Goal: Task Accomplishment & Management: Manage account settings

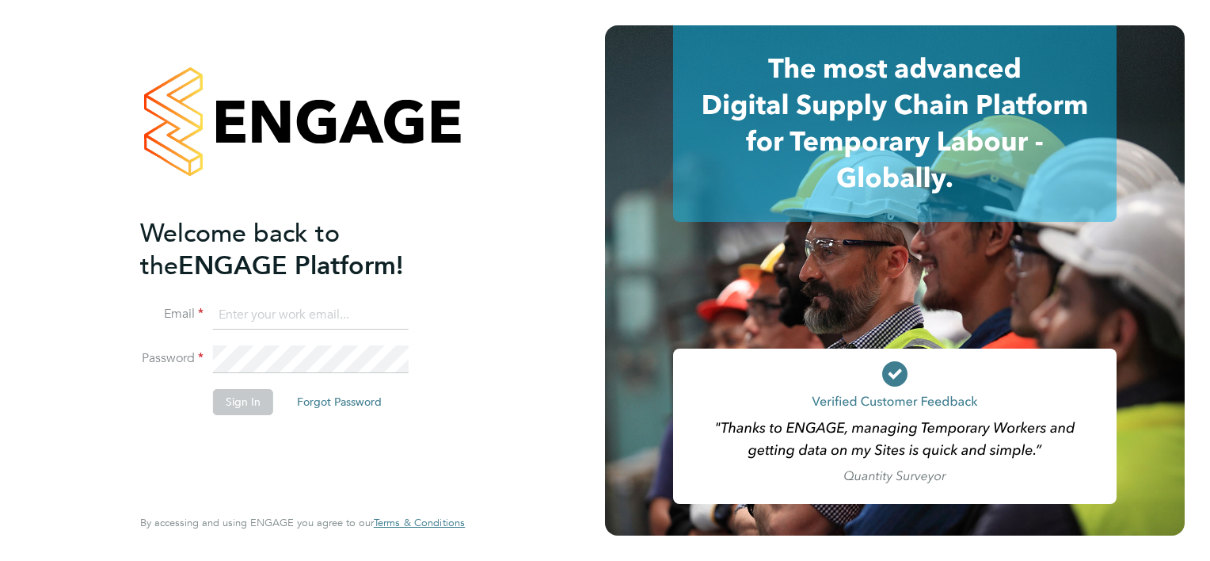
click at [231, 314] on input at bounding box center [311, 315] width 196 height 29
paste input "[EMAIL_ADDRESS][DOMAIN_NAME]"
type input "[EMAIL_ADDRESS][DOMAIN_NAME]"
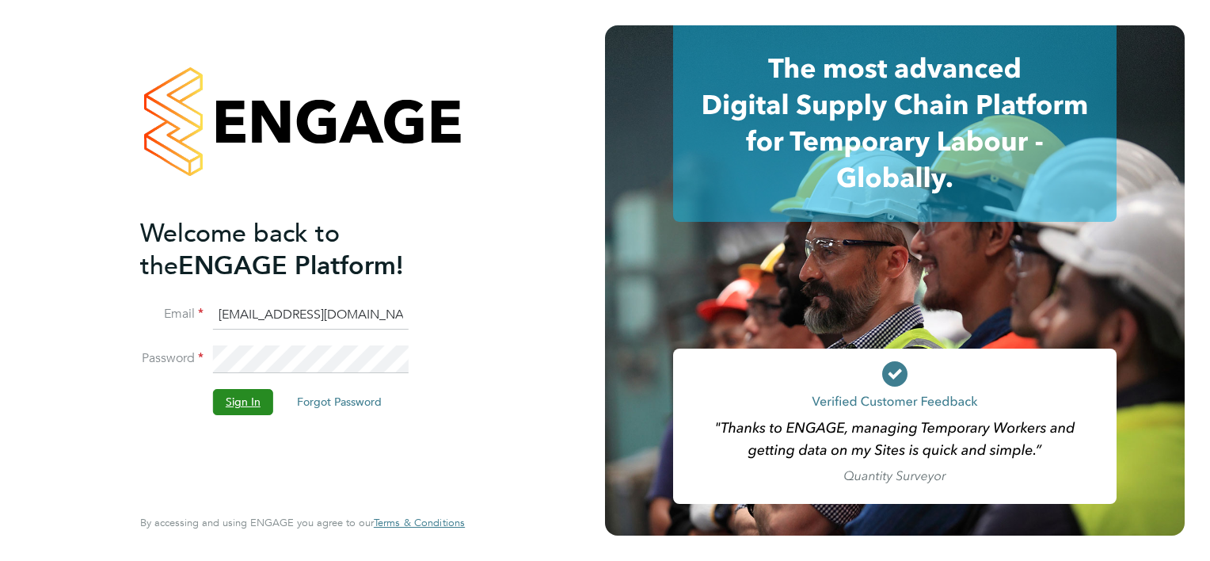
click at [235, 405] on button "Sign In" at bounding box center [243, 401] width 60 height 25
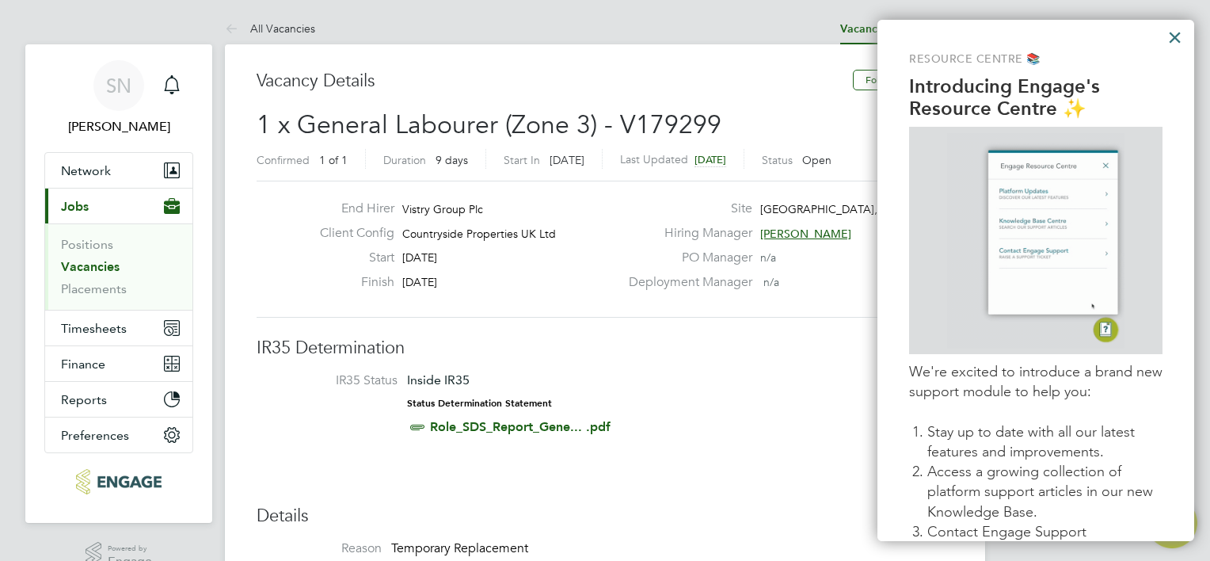
click at [1174, 41] on button "×" at bounding box center [1174, 37] width 15 height 25
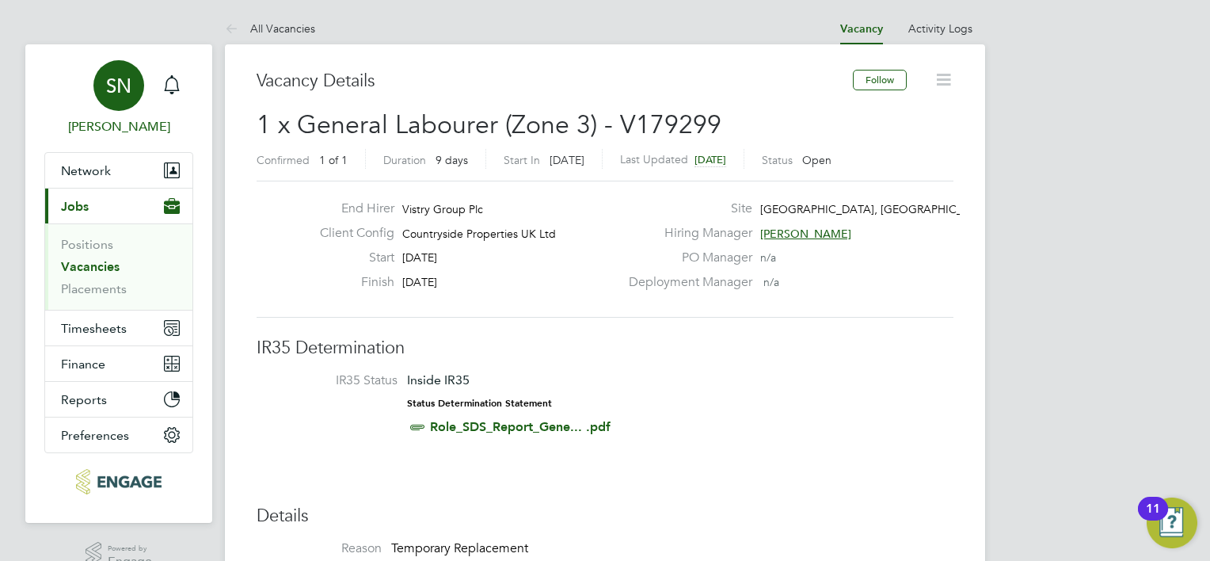
click at [105, 89] on div "SN" at bounding box center [118, 85] width 51 height 51
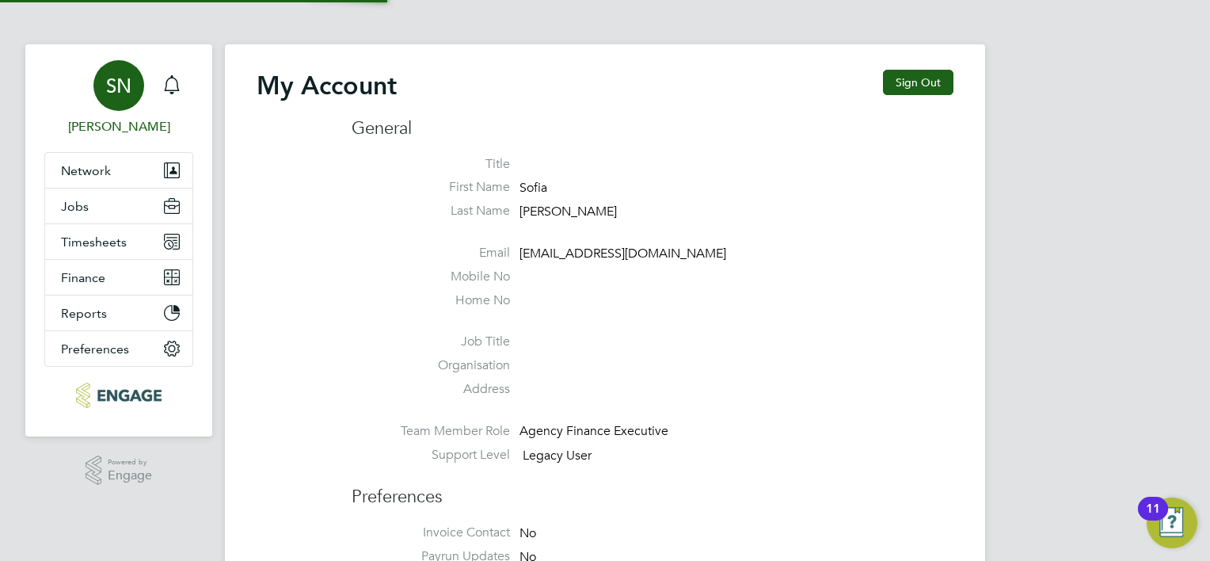
type input "[EMAIL_ADDRESS][DOMAIN_NAME]"
click at [111, 280] on button "Finance" at bounding box center [118, 277] width 147 height 35
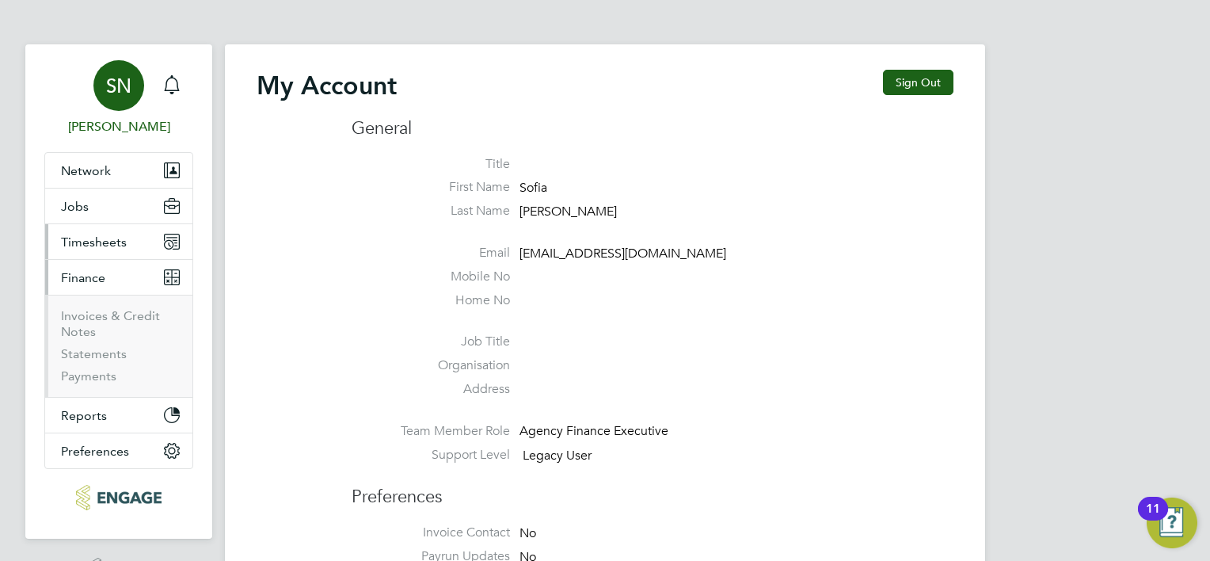
click at [124, 255] on button "Timesheets" at bounding box center [118, 241] width 147 height 35
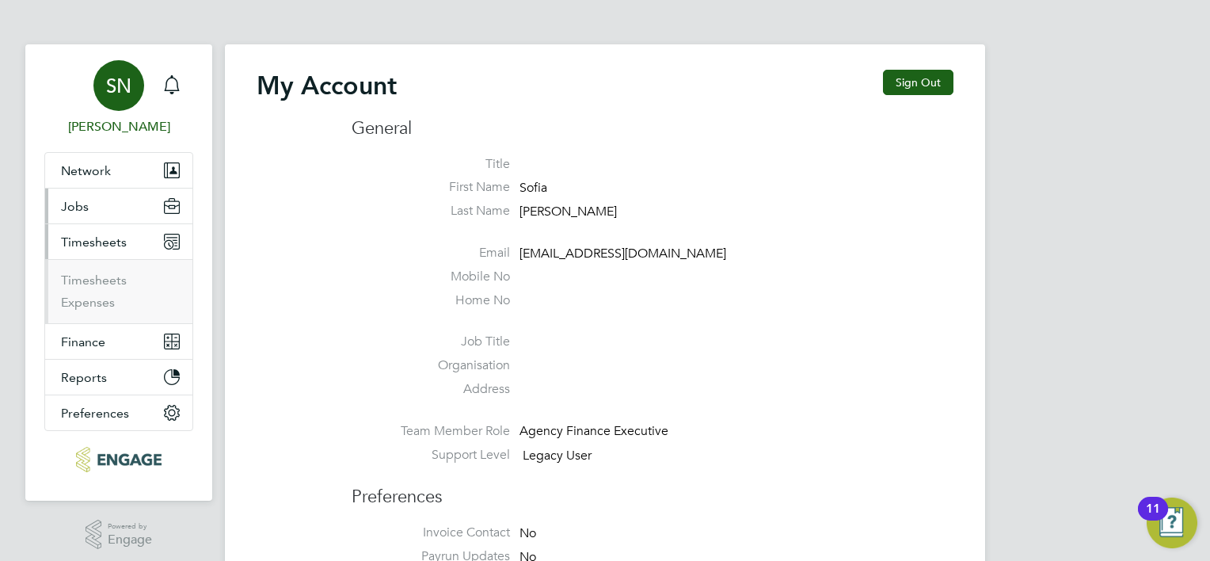
click at [101, 212] on button "Jobs" at bounding box center [118, 205] width 147 height 35
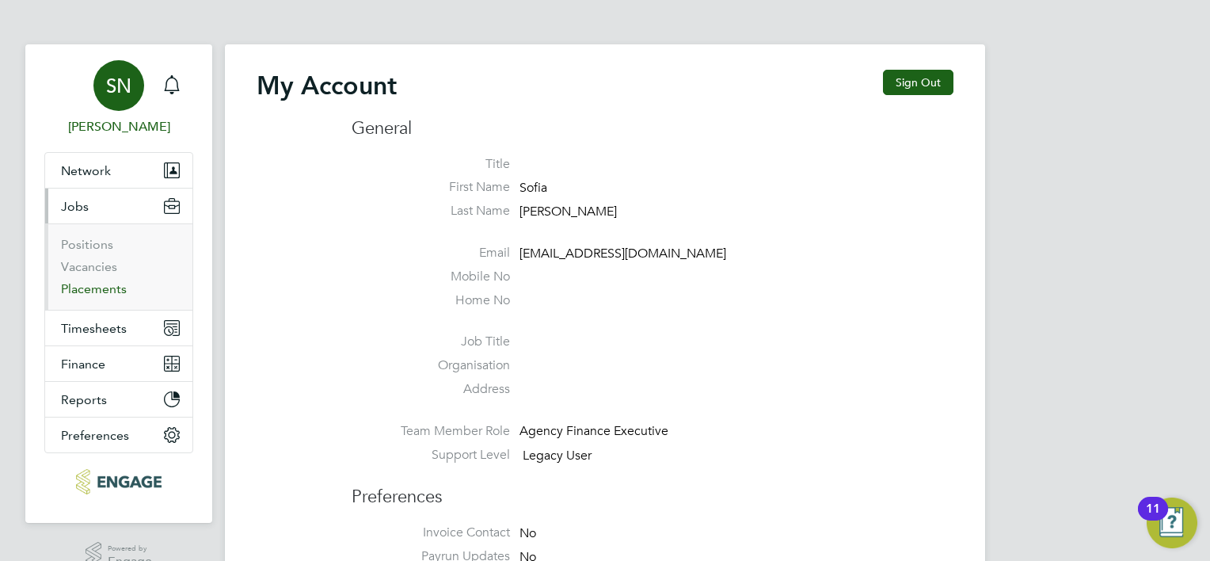
click at [93, 288] on link "Placements" at bounding box center [94, 288] width 66 height 15
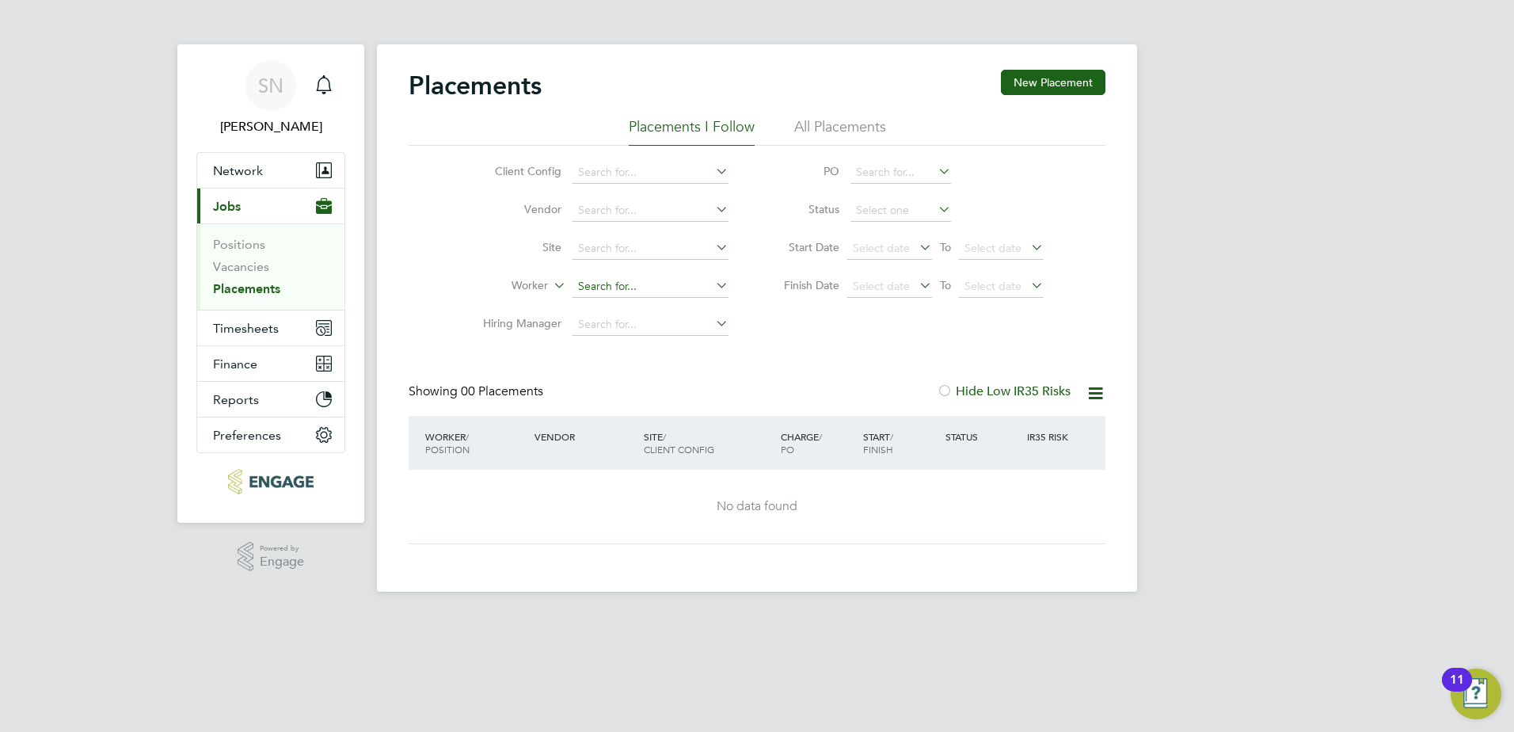
click at [594, 280] on input at bounding box center [651, 287] width 156 height 22
click at [638, 299] on li "Agron Cuni" at bounding box center [651, 308] width 158 height 21
type input "Agron Cuni"
click at [847, 516] on div "No data found" at bounding box center [756, 507] width 665 height 74
click at [846, 120] on li "All Placements" at bounding box center [840, 131] width 92 height 29
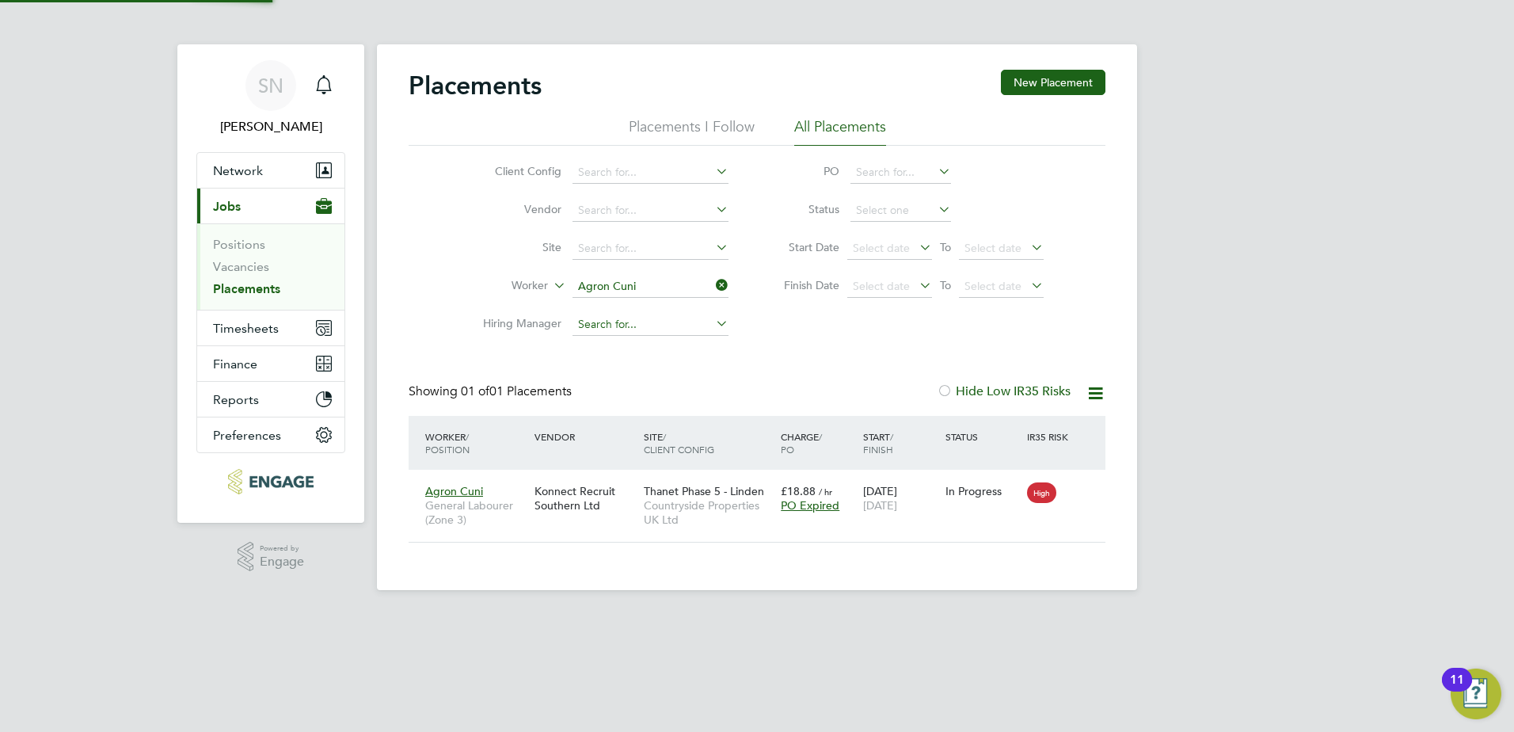
scroll to position [15, 74]
click at [966, 518] on div "Agron Cuni General Labourer (Zone 3) Konnect Recruit Southern Ltd Thanet Phase …" at bounding box center [757, 506] width 697 height 72
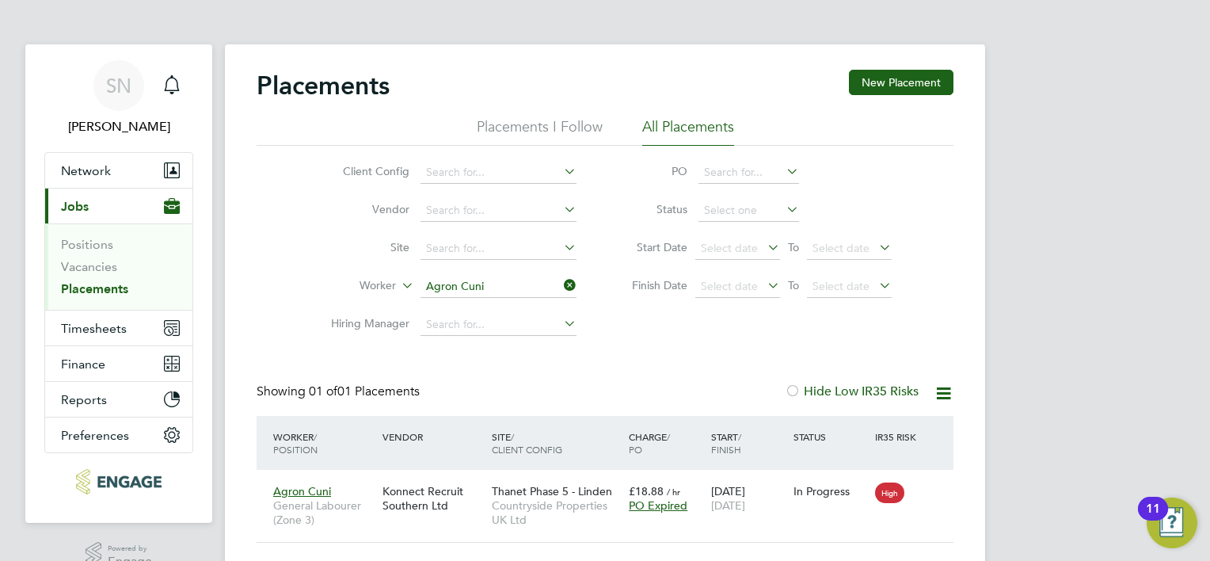
scroll to position [15, 75]
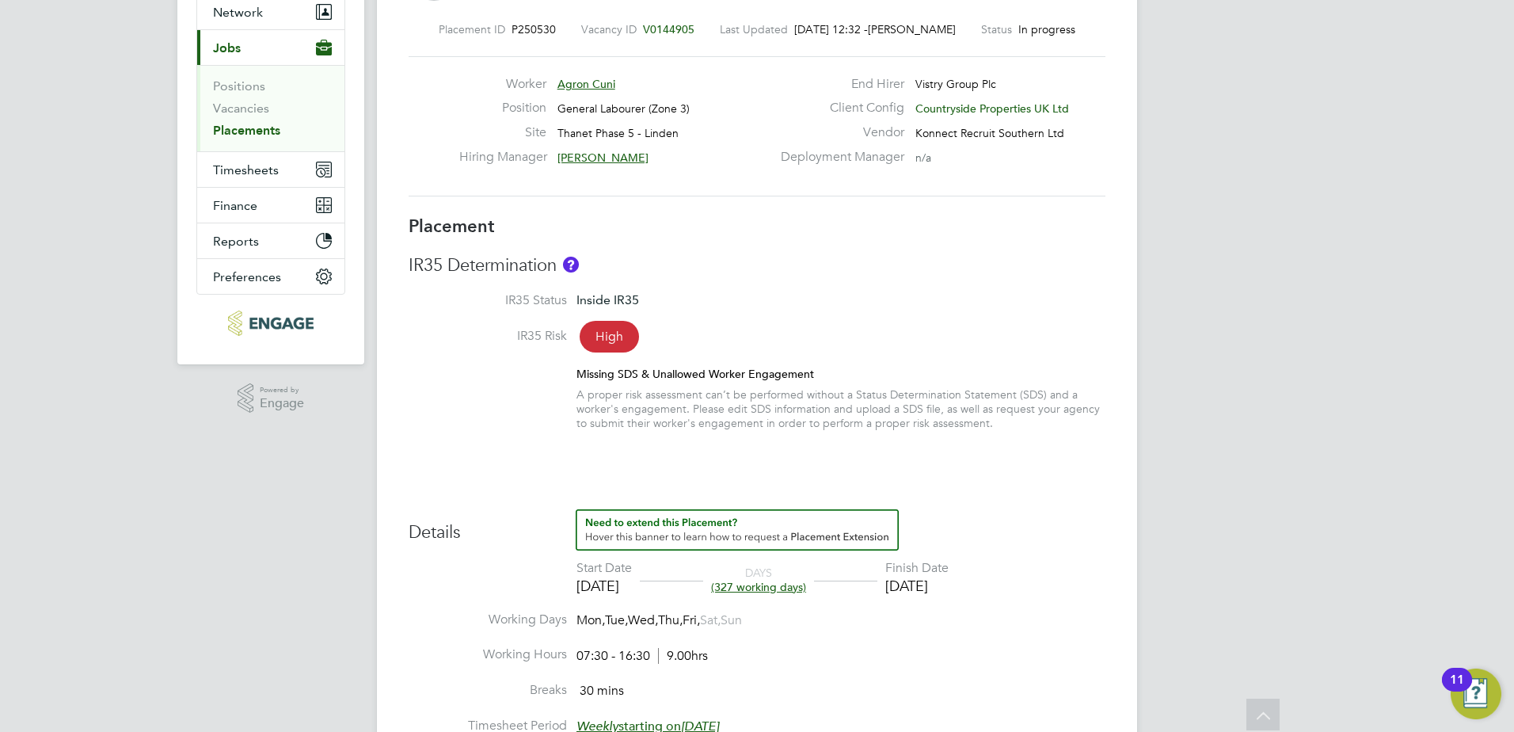
scroll to position [238, 0]
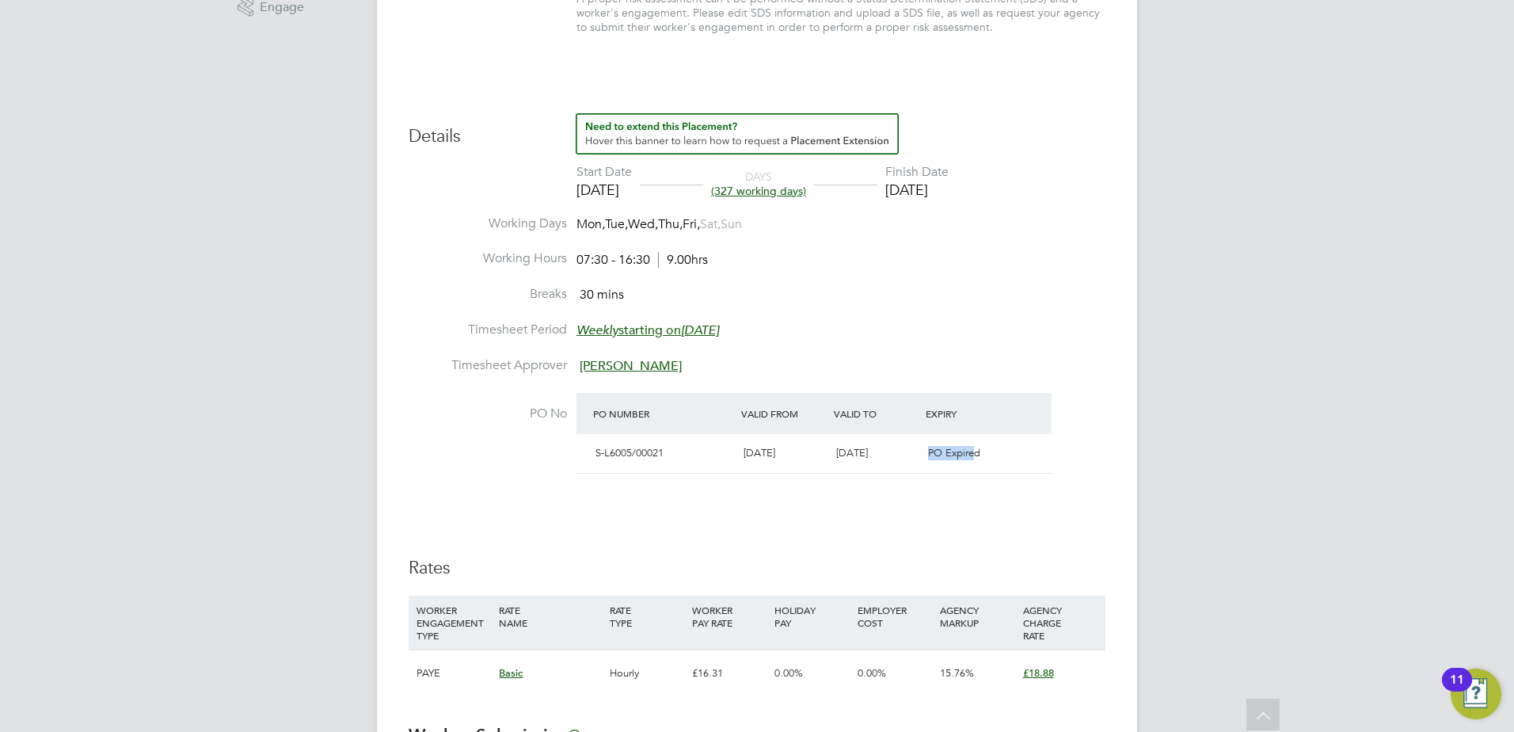
drag, startPoint x: 937, startPoint y: 451, endPoint x: 973, endPoint y: 450, distance: 36.4
click at [973, 450] on div "S-L6005/00021 02 Sep 2024 29 Aug 2025 PO Expired" at bounding box center [814, 453] width 475 height 39
drag, startPoint x: 973, startPoint y: 450, endPoint x: 960, endPoint y: 456, distance: 14.9
click at [960, 456] on span "PO Expired" at bounding box center [954, 452] width 52 height 13
drag, startPoint x: 910, startPoint y: 196, endPoint x: 1053, endPoint y: 193, distance: 143.4
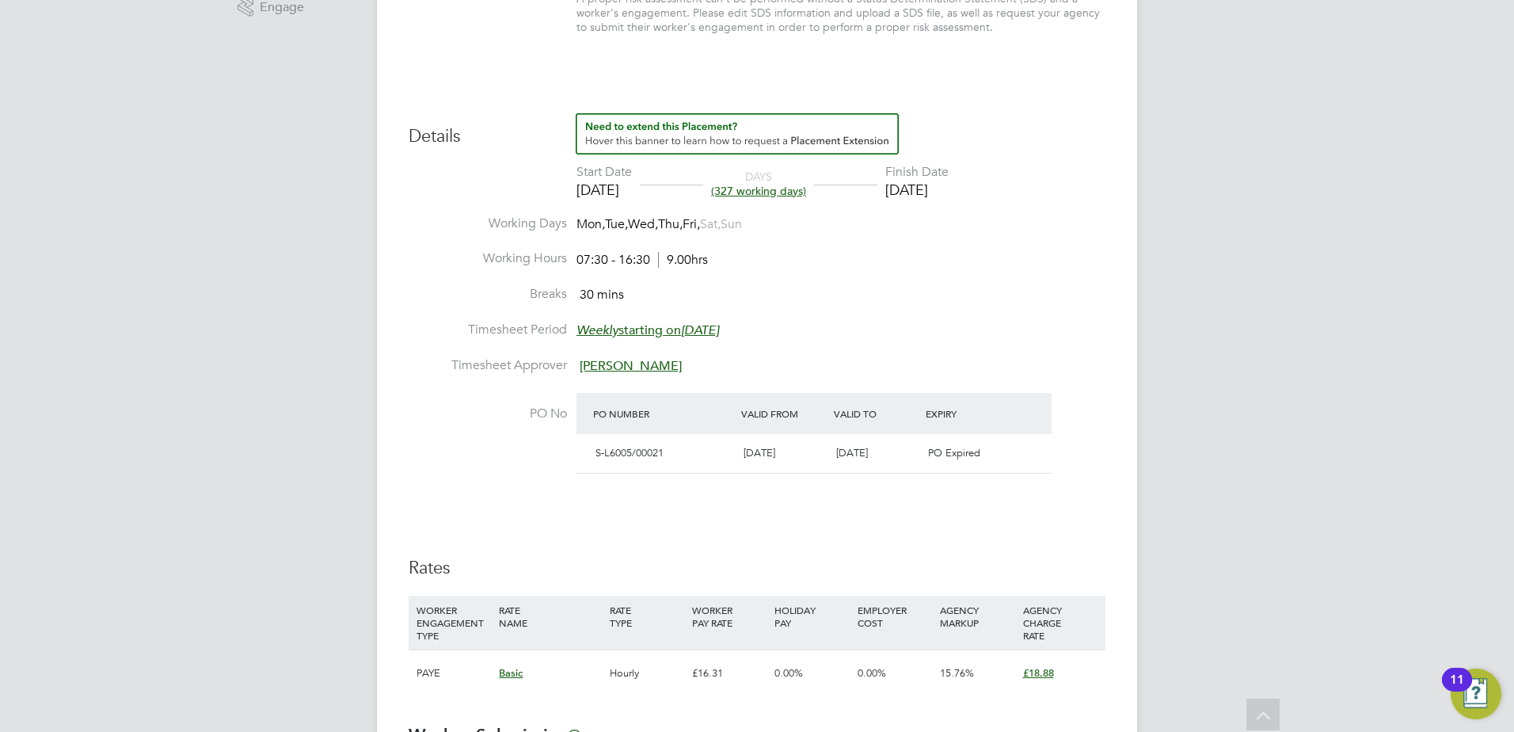
click at [1053, 193] on li "Start Date 01 Oct 2024 DAYS (327 working days) Finish Date 31 Dec 2025" at bounding box center [757, 189] width 697 height 51
drag, startPoint x: 1053, startPoint y: 193, endPoint x: 935, endPoint y: 258, distance: 134.7
click at [935, 258] on li "Working Hours 07:30 - 16:30 9.00hrs" at bounding box center [757, 268] width 697 height 36
